Goal: Task Accomplishment & Management: Use online tool/utility

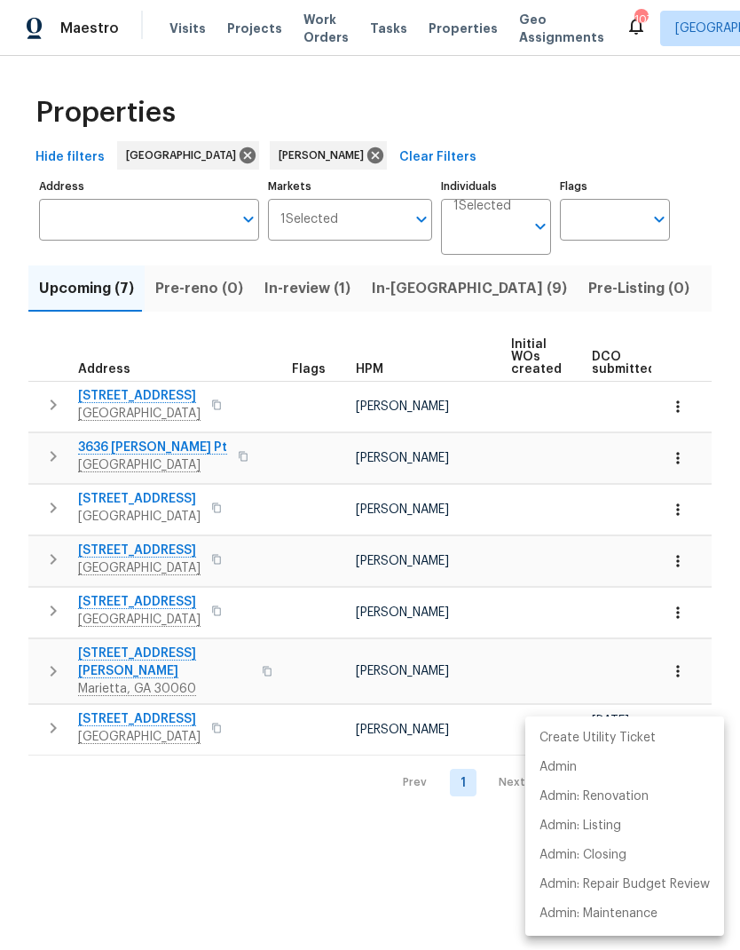
click at [597, 295] on div at bounding box center [370, 475] width 740 height 950
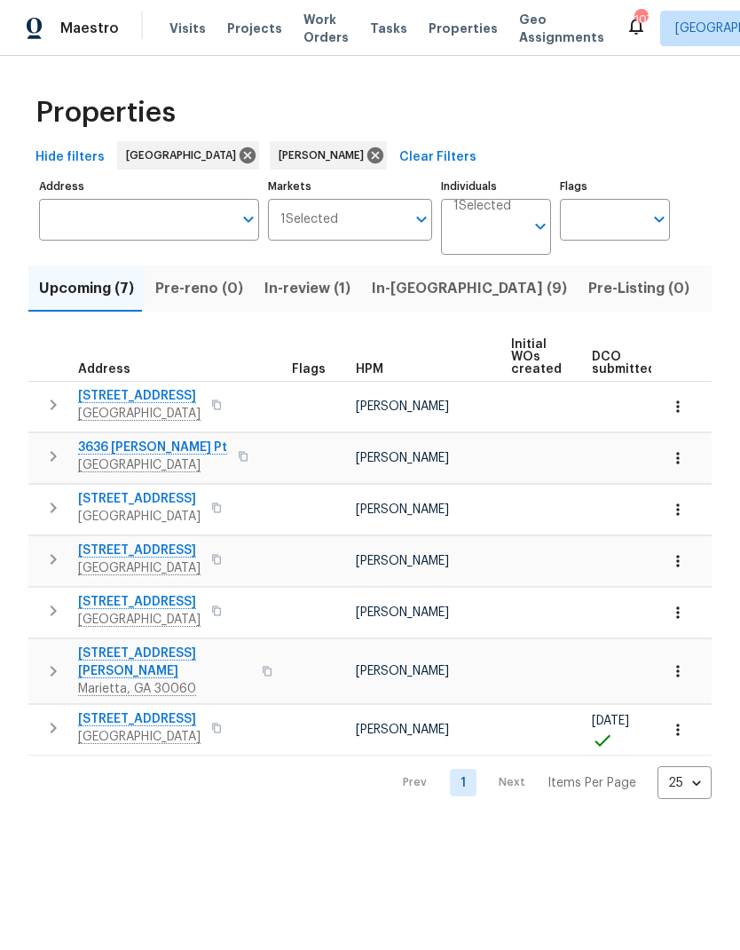
click at [711, 287] on span "Listed (26)" at bounding box center [749, 288] width 76 height 25
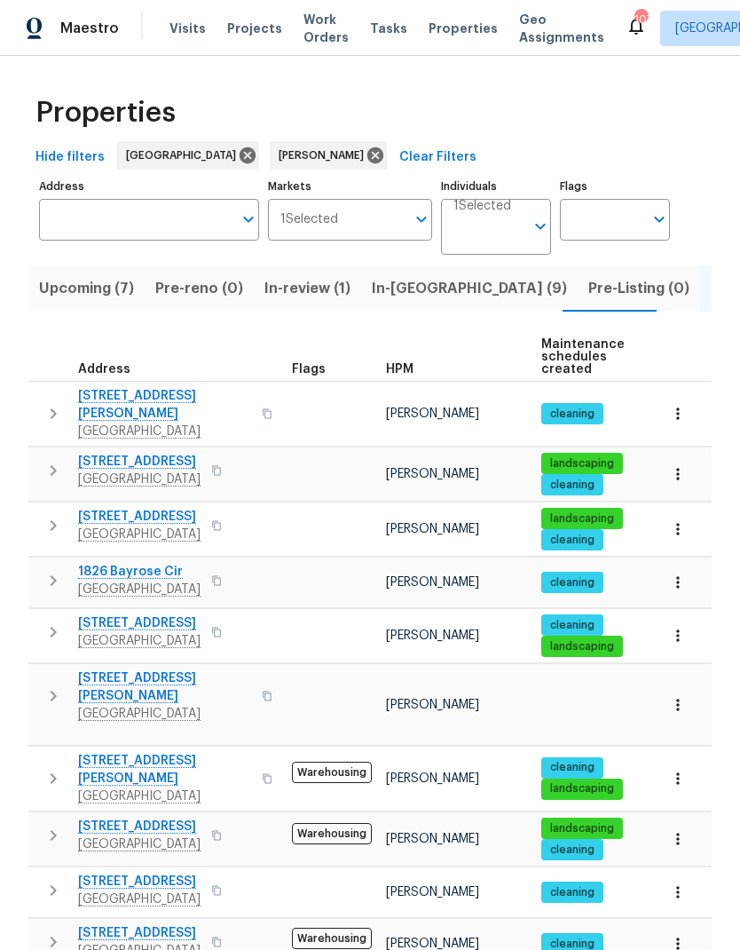
click at [52, 465] on icon "button" at bounding box center [54, 470] width 6 height 11
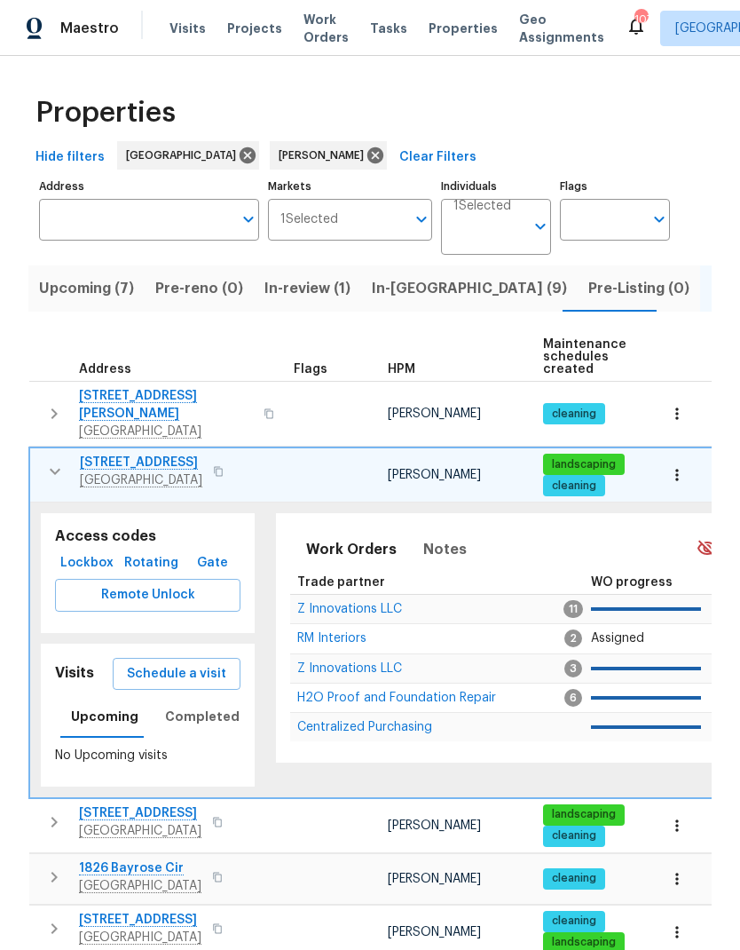
click at [399, 603] on span "Z Innovations LLC" at bounding box center [349, 609] width 105 height 12
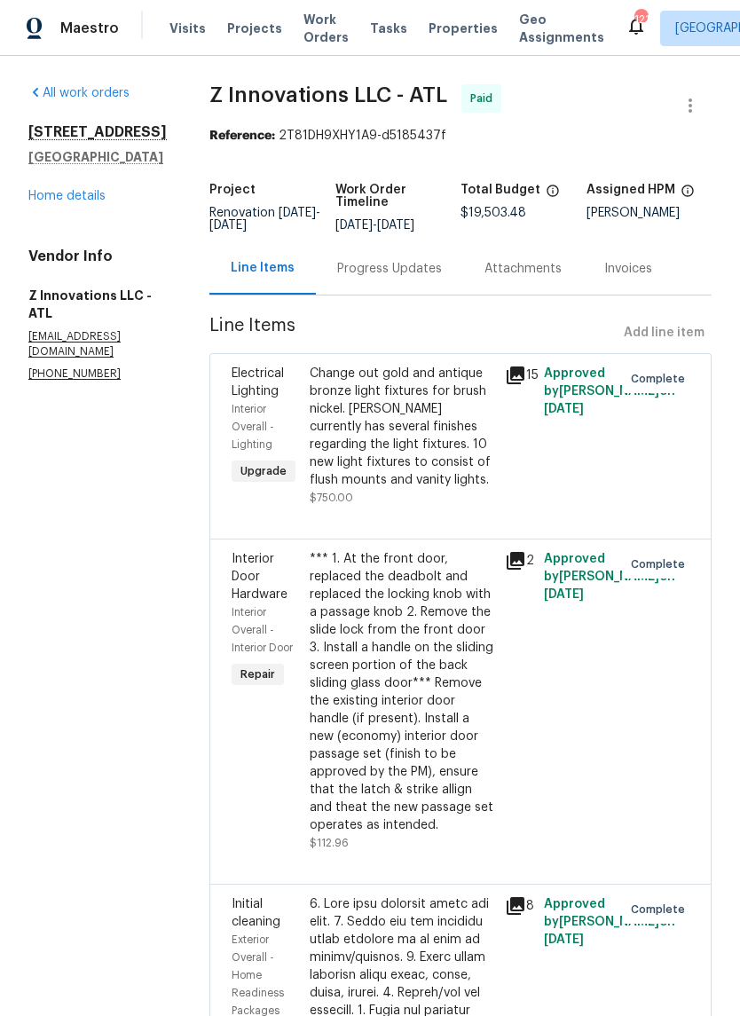
click at [83, 202] on link "Home details" at bounding box center [66, 196] width 77 height 12
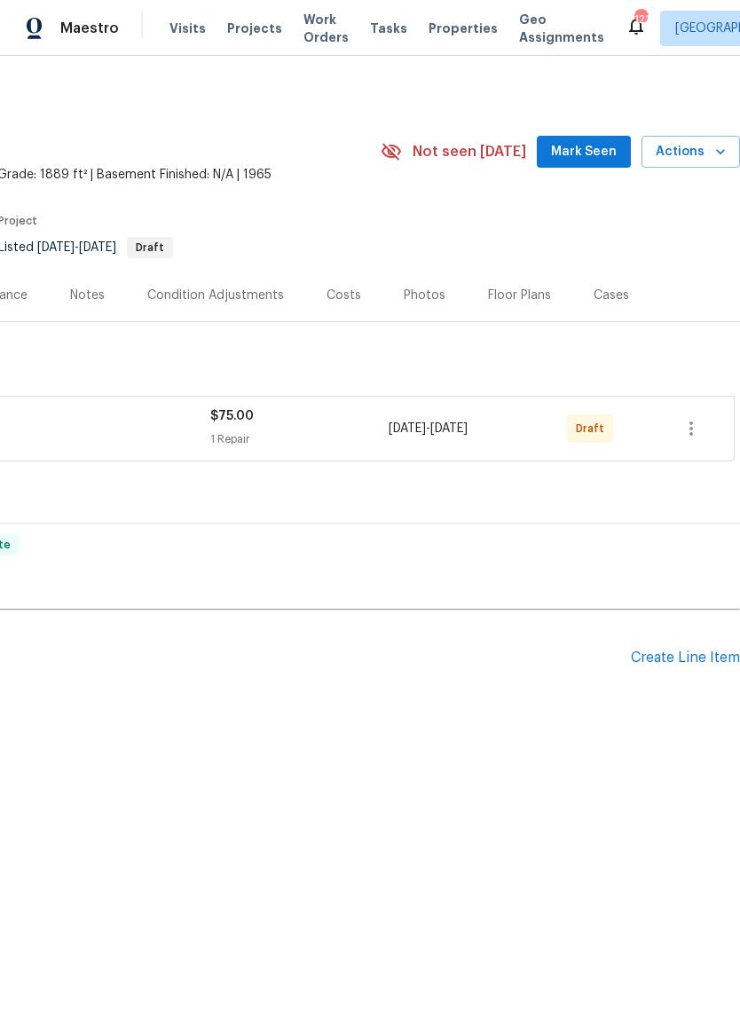
scroll to position [0, 263]
click at [687, 432] on icon "button" at bounding box center [691, 428] width 21 height 21
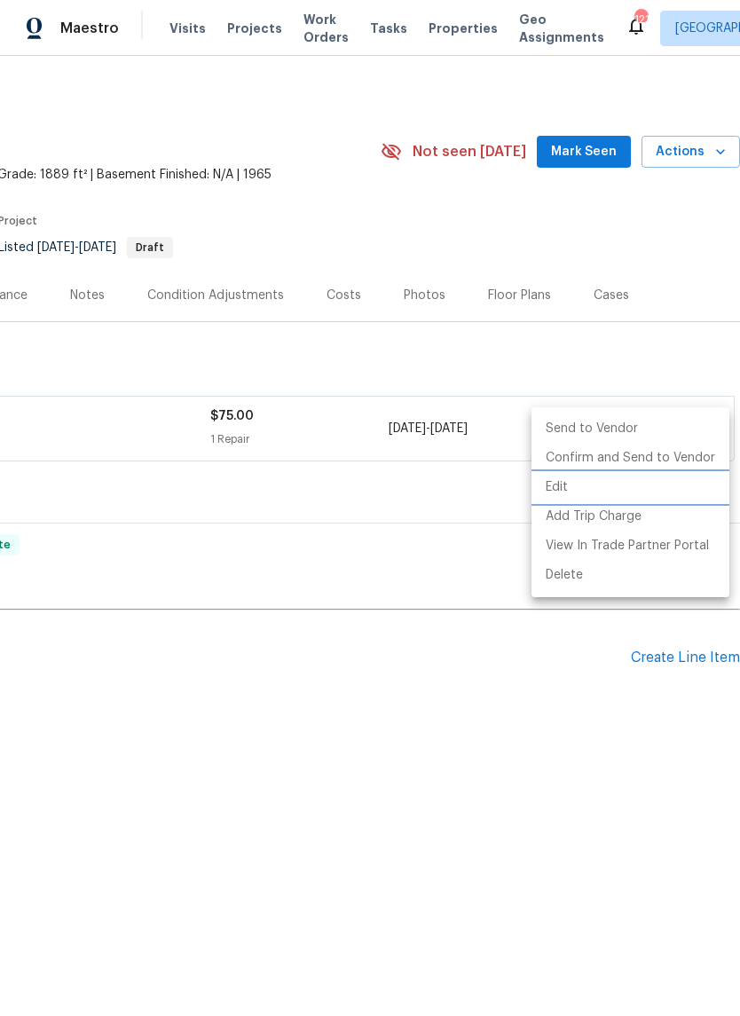
click at [555, 487] on li "Edit" at bounding box center [631, 487] width 198 height 29
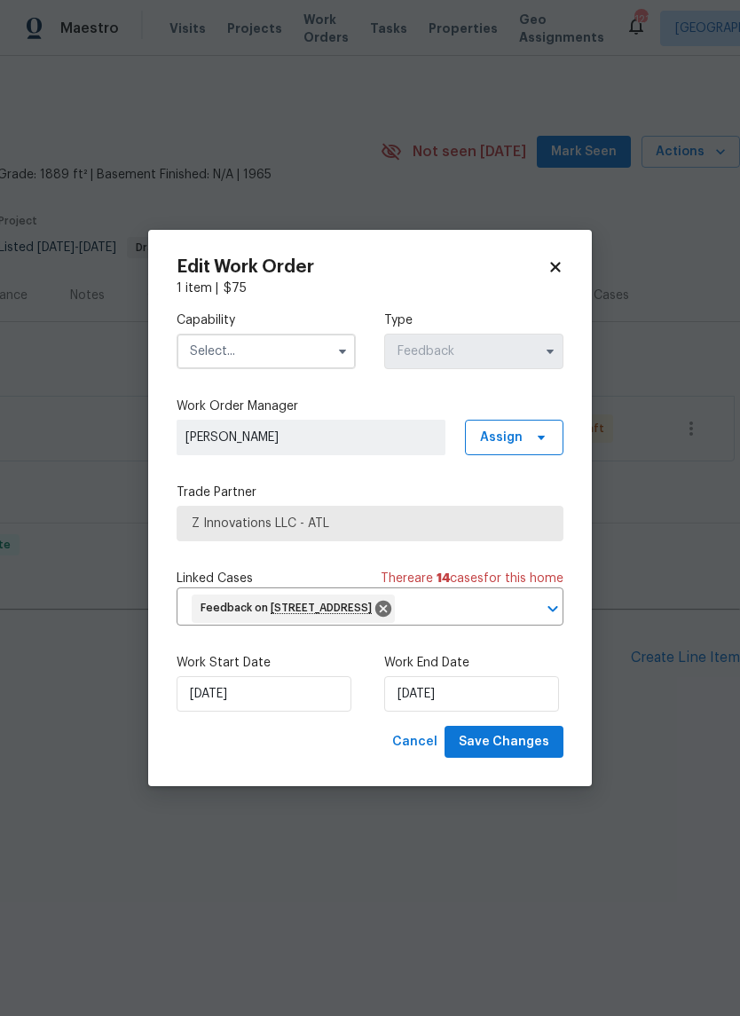
click at [295, 334] on input "text" at bounding box center [266, 352] width 179 height 36
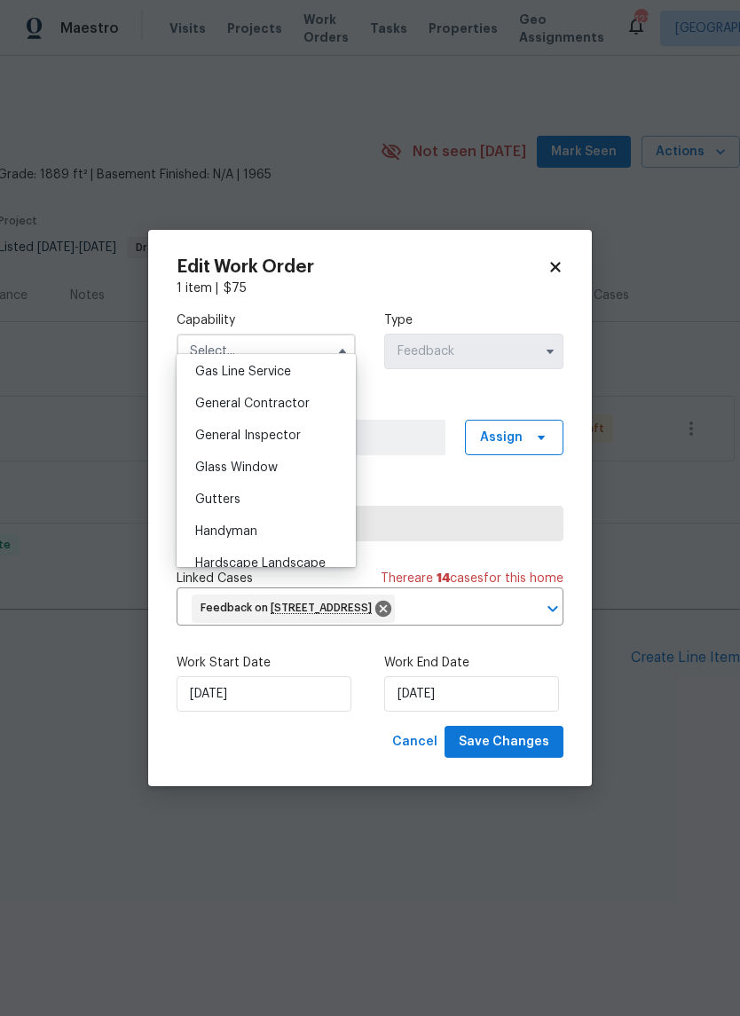
scroll to position [824, 0]
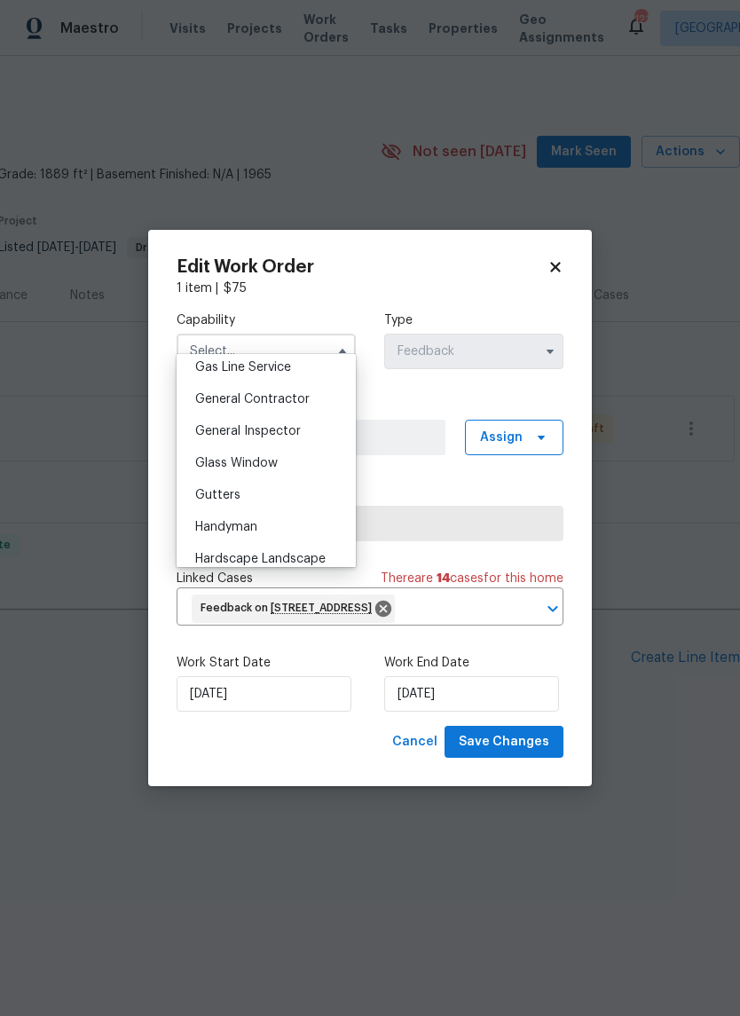
click at [292, 401] on span "General Contractor" at bounding box center [252, 399] width 115 height 12
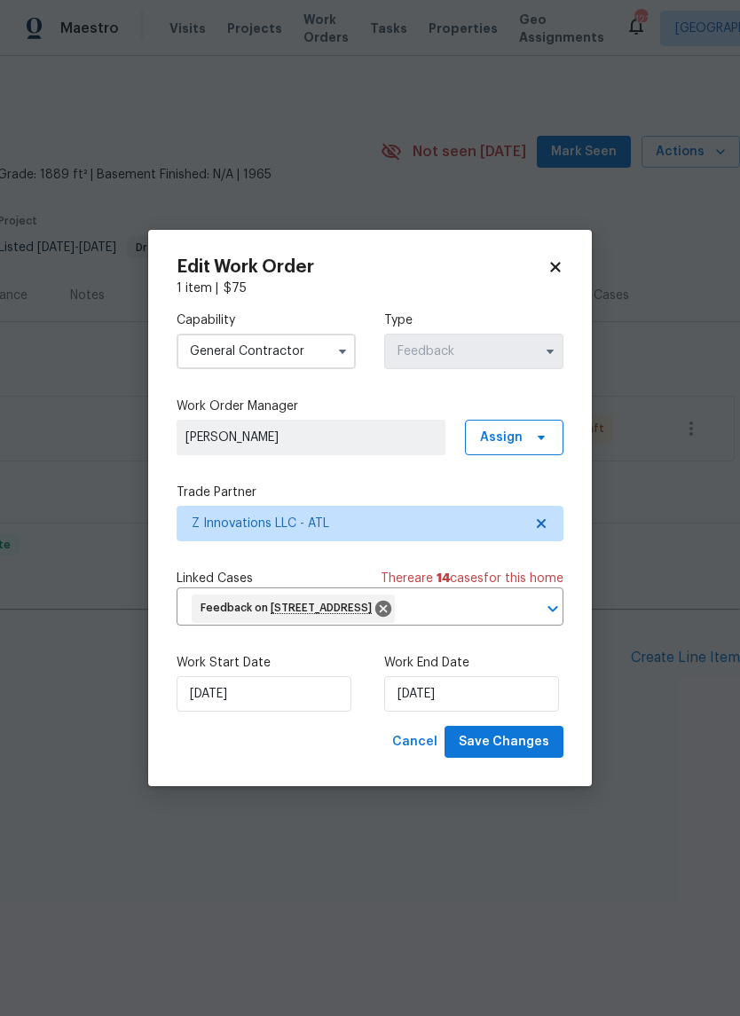
type input "General Contractor"
click at [538, 519] on icon at bounding box center [541, 523] width 9 height 9
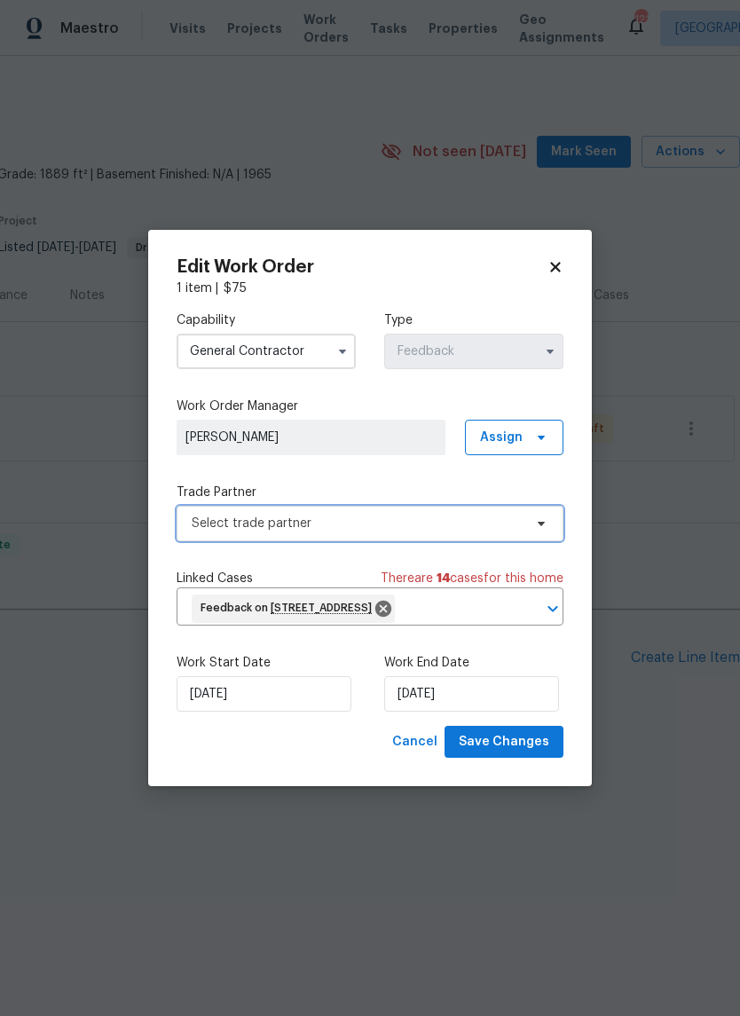
click at [436, 515] on span "Select trade partner" at bounding box center [357, 524] width 331 height 18
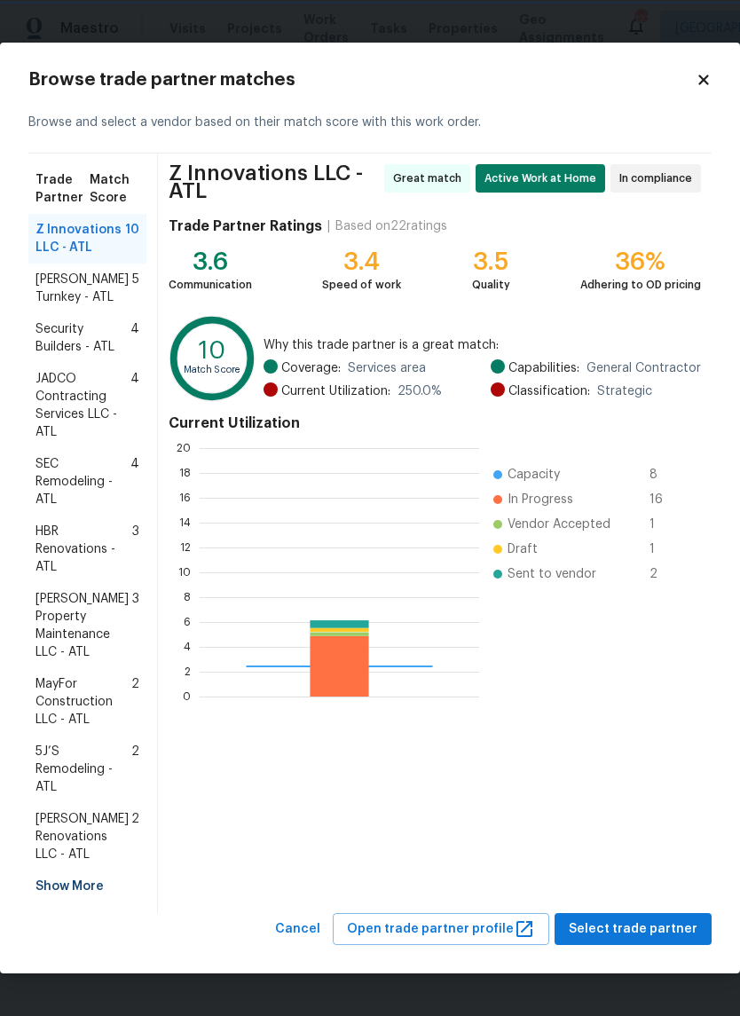
scroll to position [249, 280]
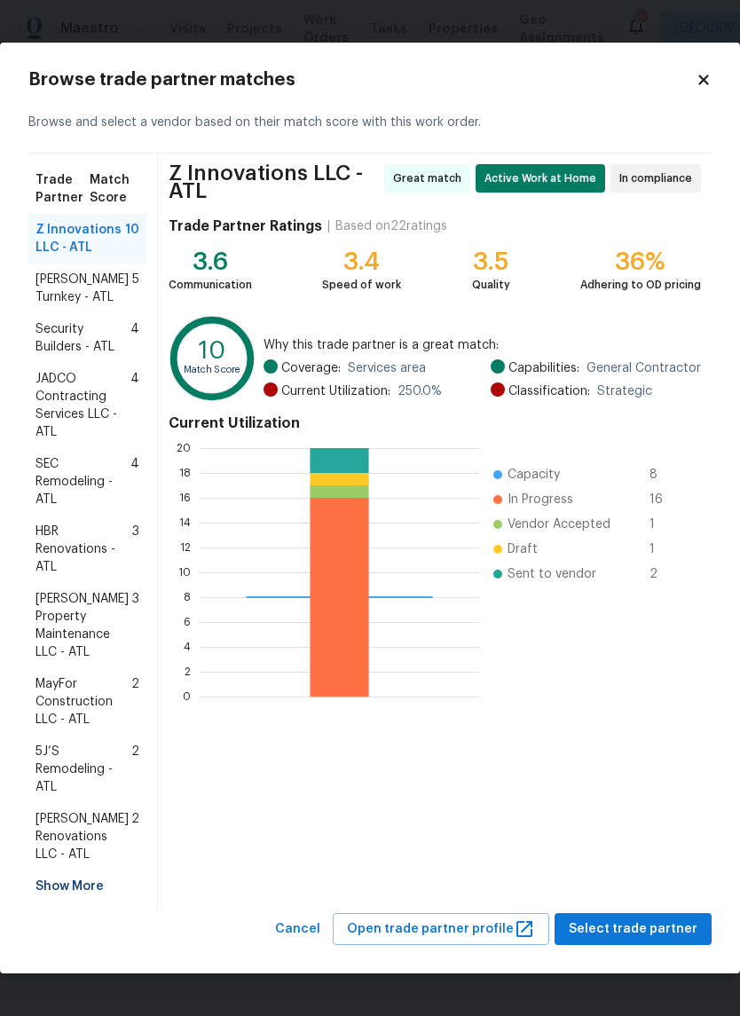
click at [85, 640] on span "Glen Property Maintenance LLC - ATL" at bounding box center [84, 625] width 97 height 71
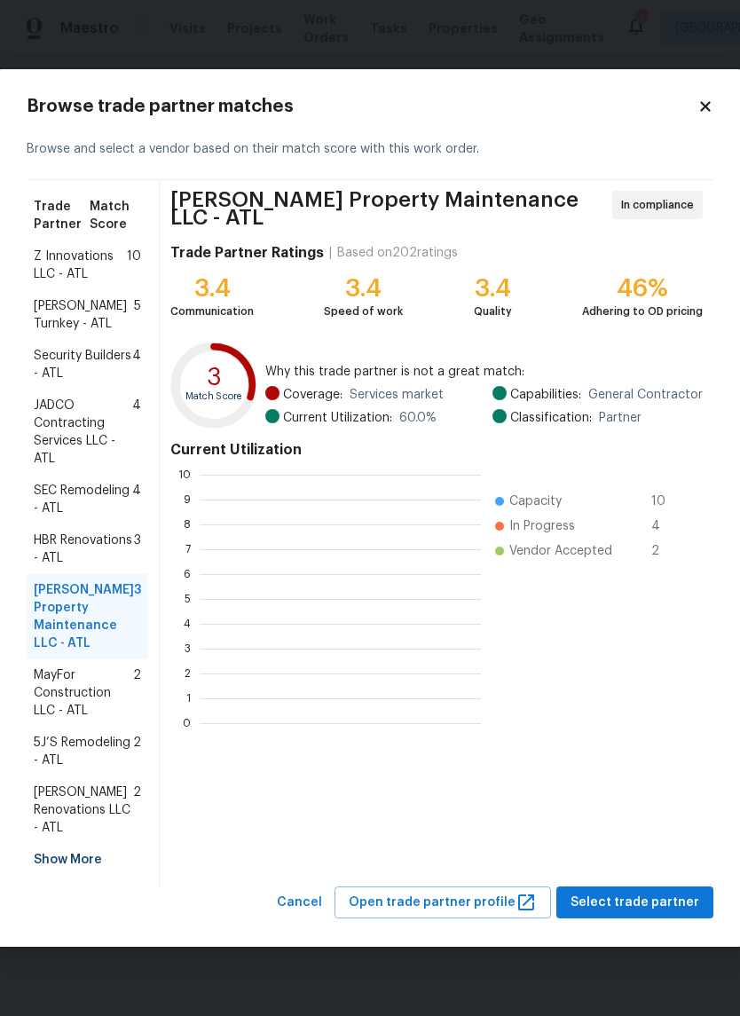
scroll to position [249, 281]
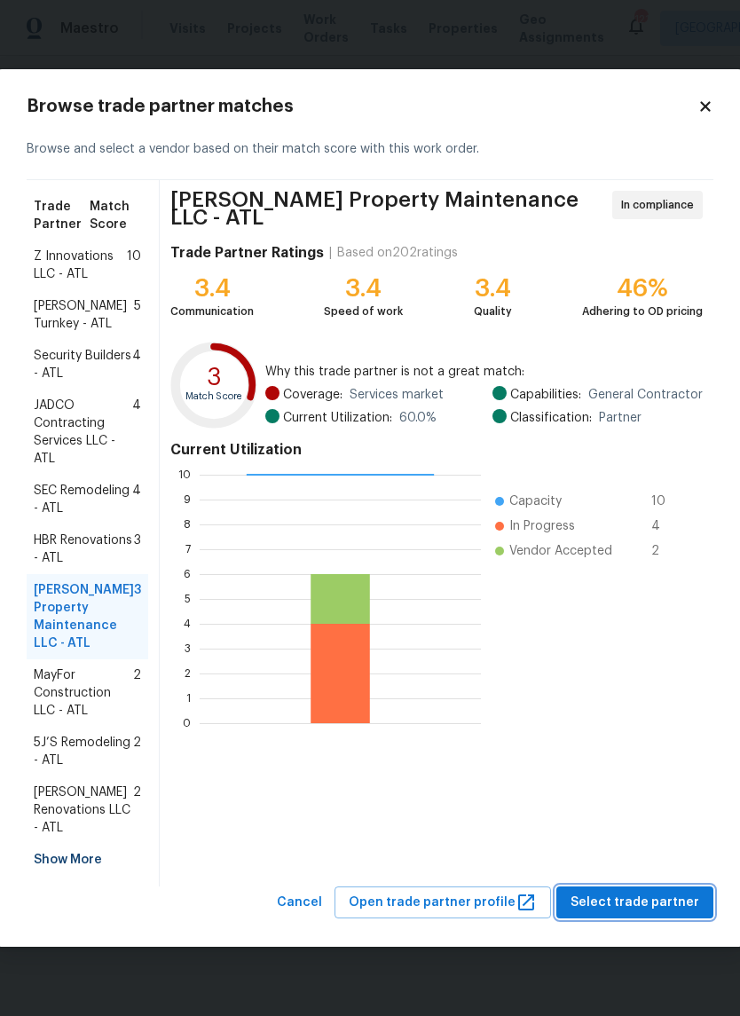
click at [661, 911] on span "Select trade partner" at bounding box center [635, 903] width 129 height 22
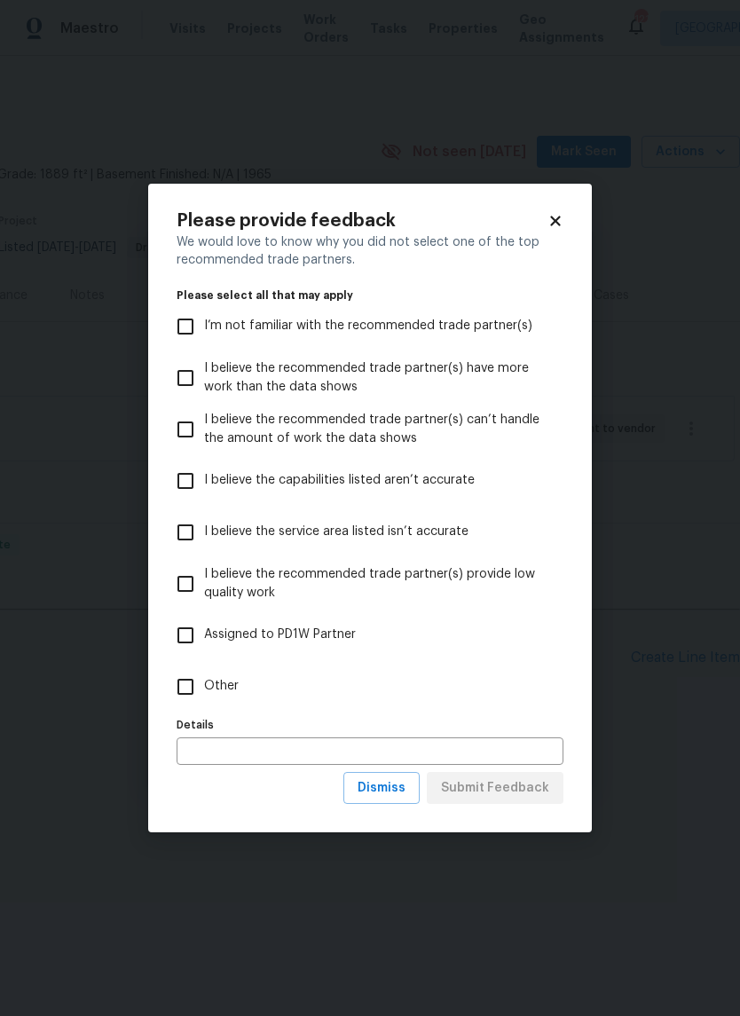
click at [188, 691] on input "Other" at bounding box center [185, 686] width 37 height 37
checkbox input "true"
click at [520, 797] on span "Submit Feedback" at bounding box center [495, 789] width 108 height 22
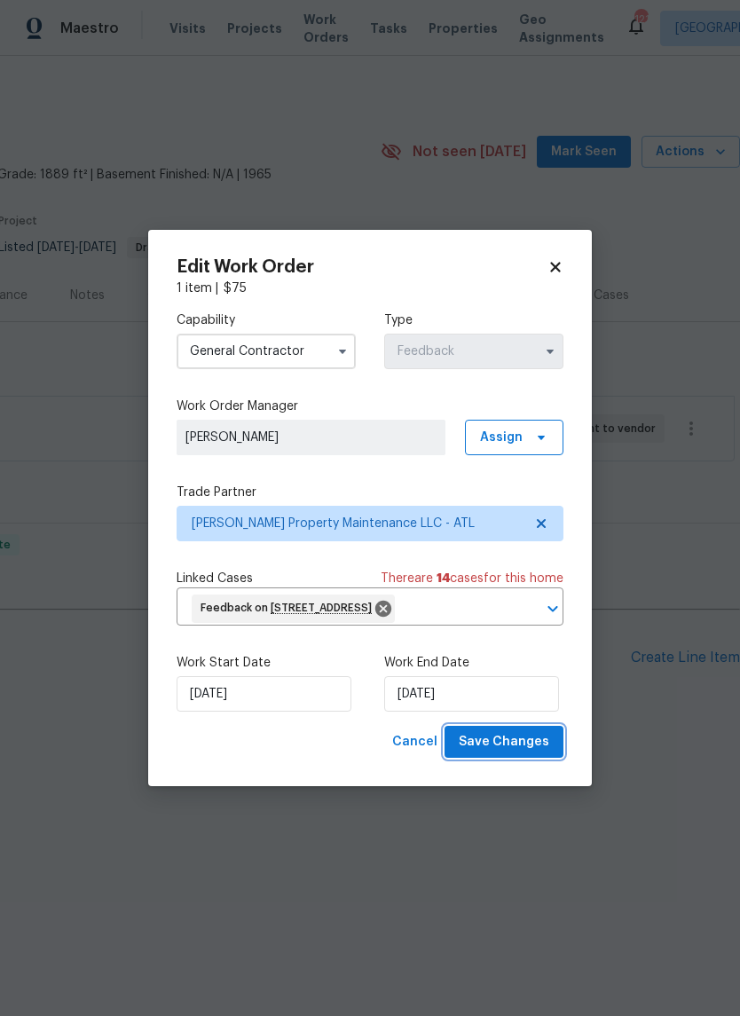
click at [516, 759] on button "Save Changes" at bounding box center [504, 742] width 119 height 33
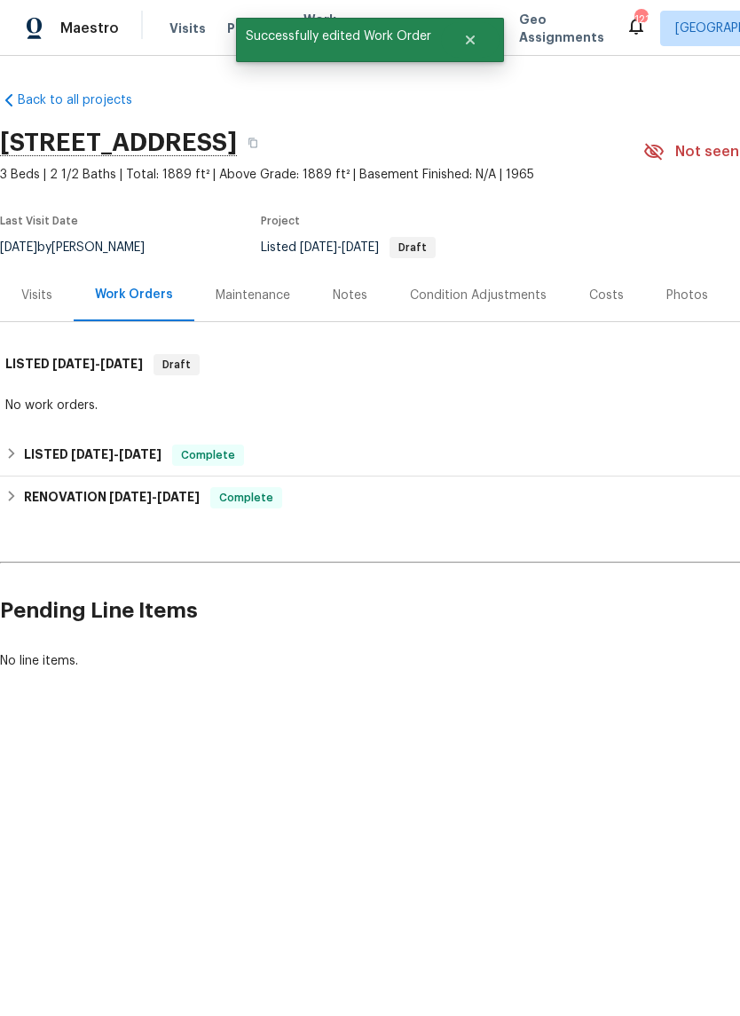
scroll to position [0, 0]
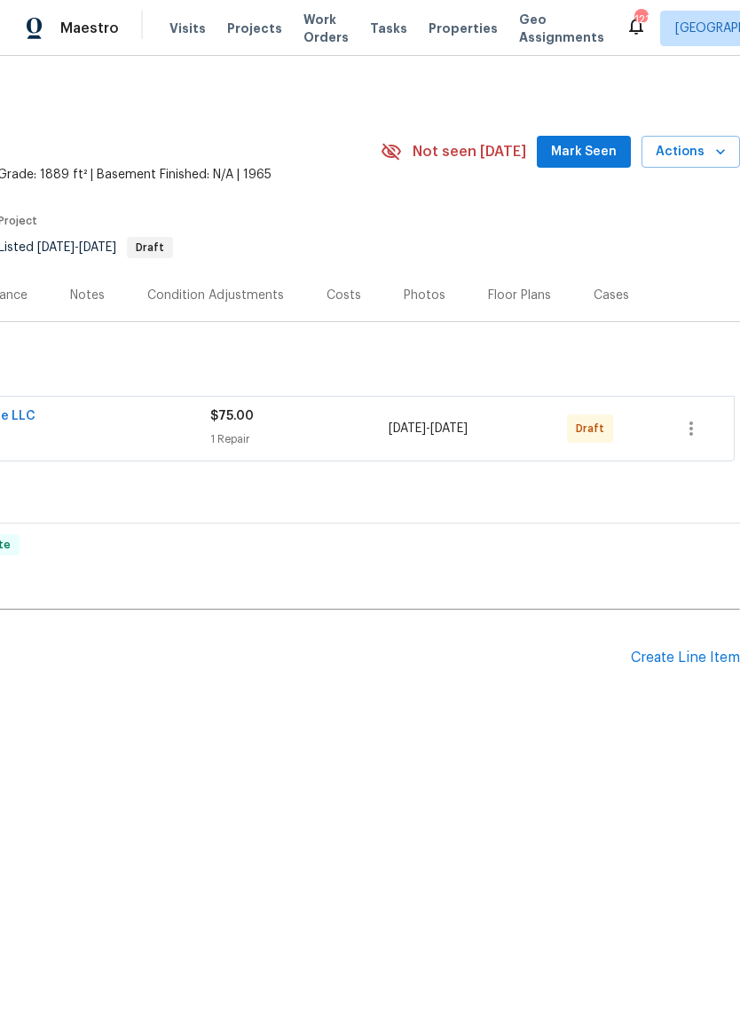
scroll to position [0, 263]
click at [703, 425] on button "button" at bounding box center [691, 428] width 43 height 43
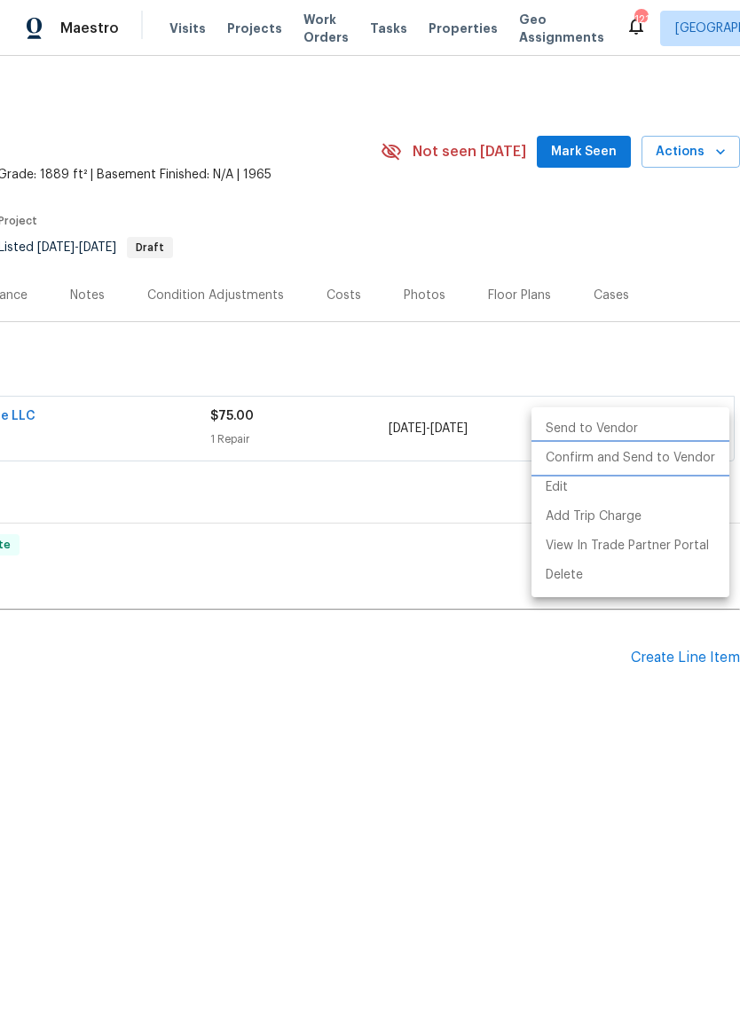
click at [661, 462] on li "Confirm and Send to Vendor" at bounding box center [631, 458] width 198 height 29
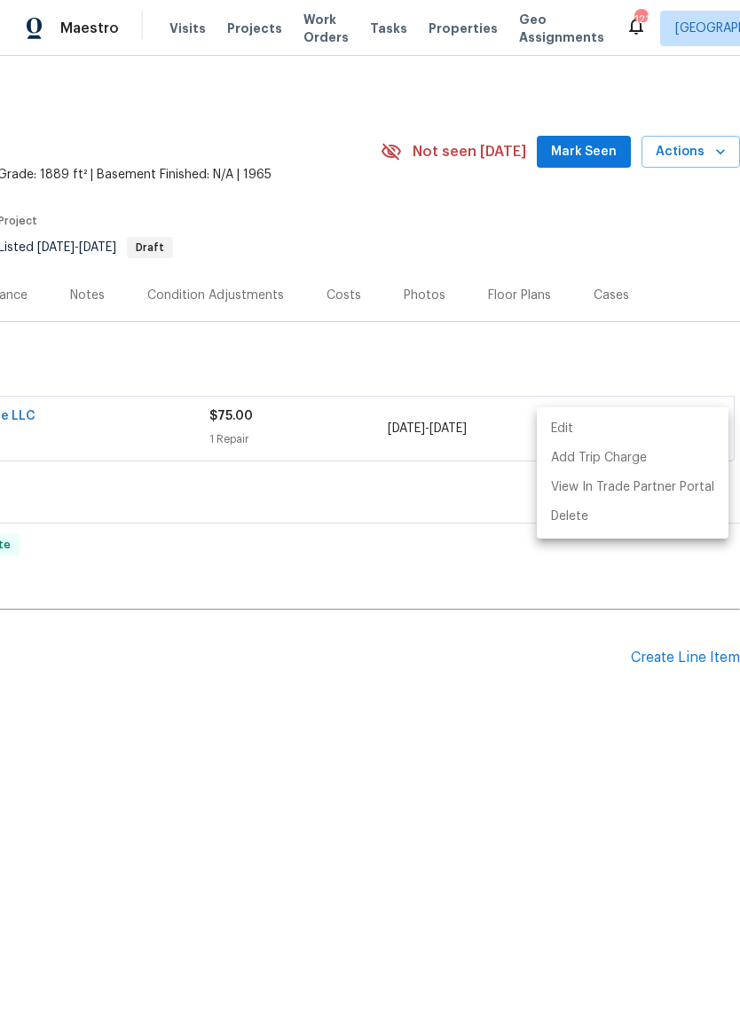
click at [355, 360] on div at bounding box center [370, 508] width 740 height 1016
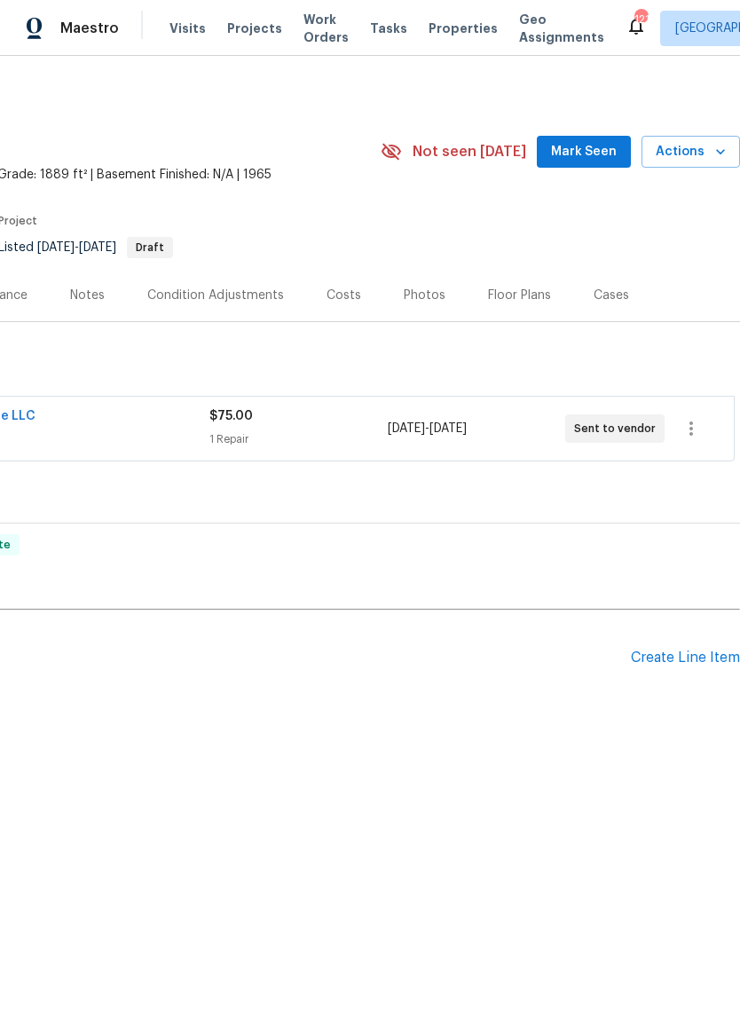
click at [399, 707] on div "No line items." at bounding box center [238, 708] width 1003 height 18
